Goal: Transaction & Acquisition: Purchase product/service

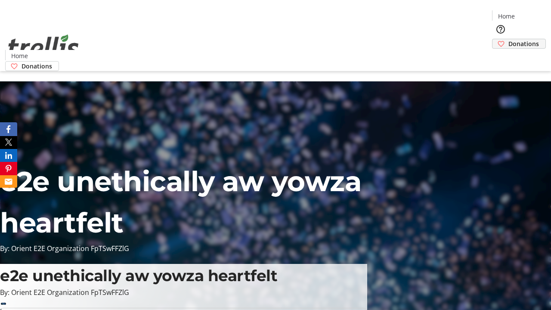
click at [508, 39] on span "Donations" at bounding box center [523, 43] width 31 height 9
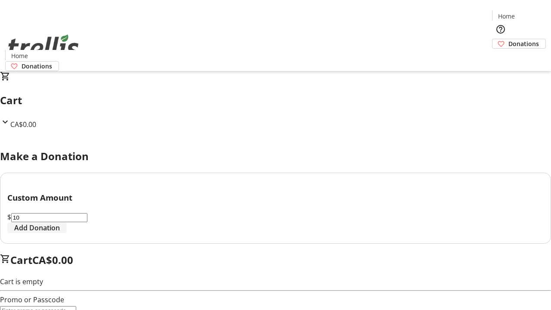
click at [60, 233] on span "Add Donation" at bounding box center [37, 227] width 46 height 10
